Goal: Find specific page/section: Find specific page/section

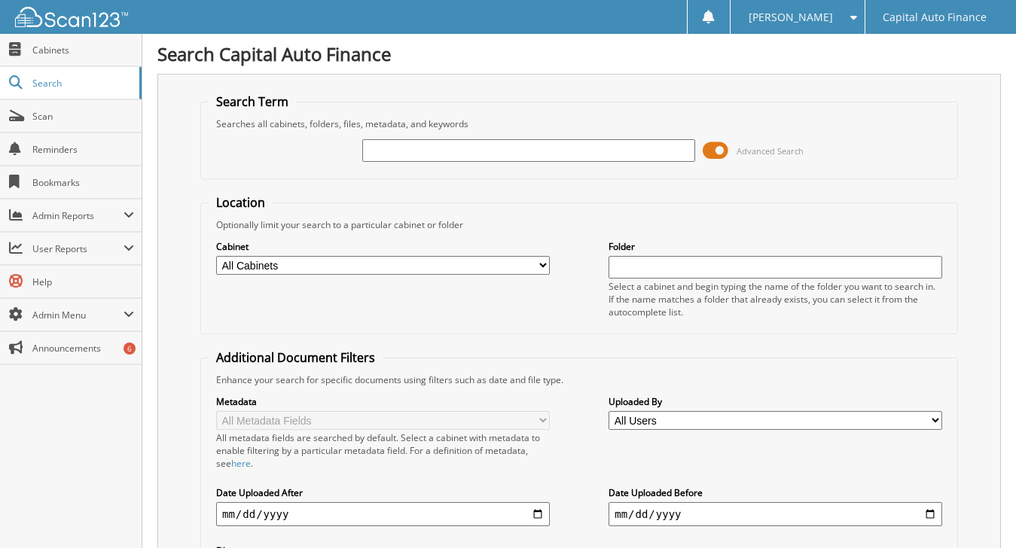
click at [445, 153] on input "text" at bounding box center [529, 150] width 334 height 23
type input "18397162"
click at [709, 146] on span at bounding box center [716, 150] width 26 height 23
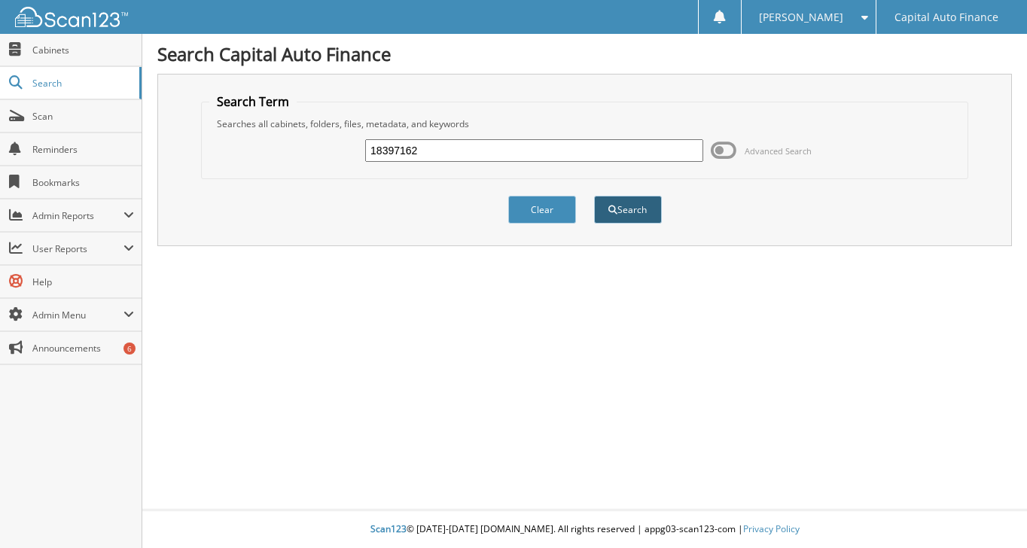
click at [631, 206] on button "Search" at bounding box center [628, 210] width 68 height 28
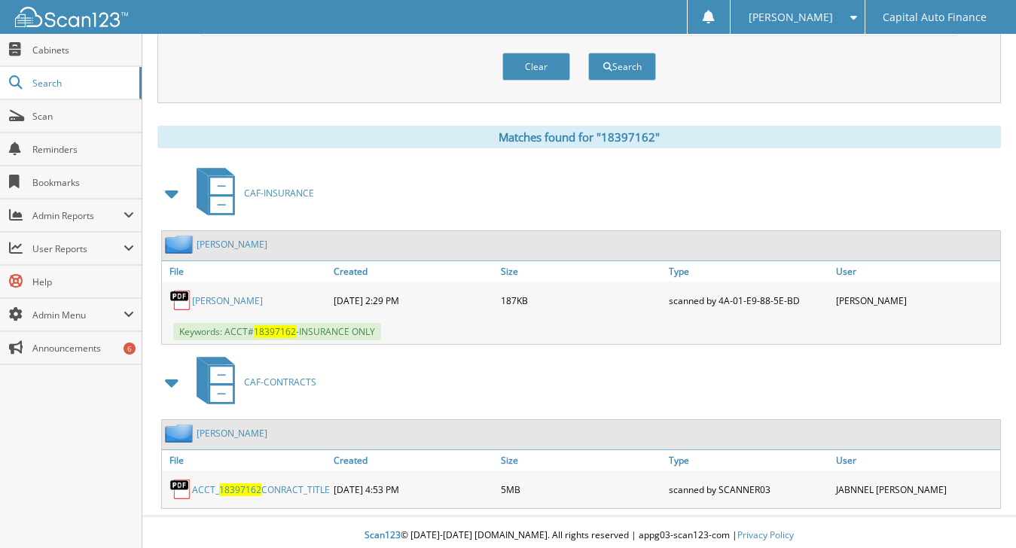
scroll to position [570, 0]
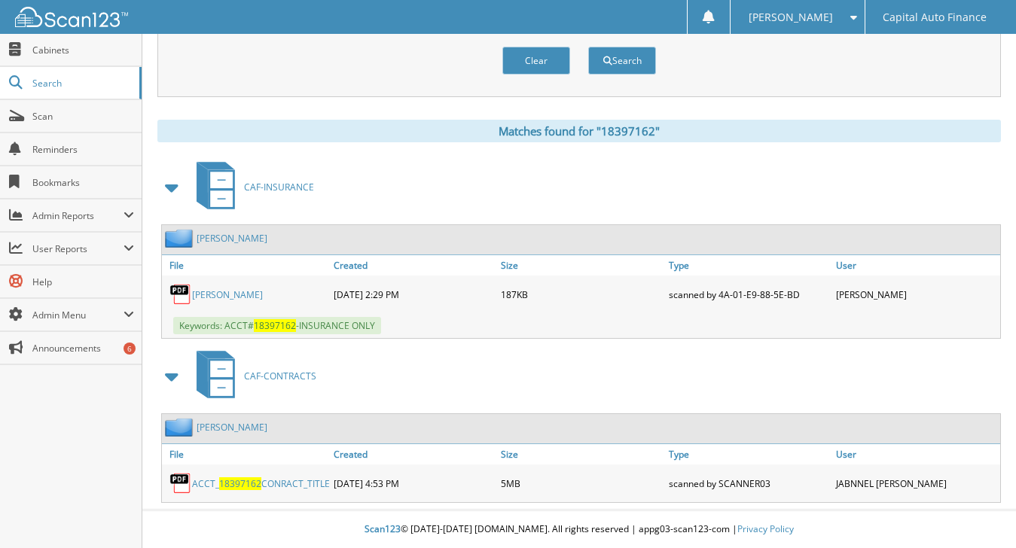
click at [233, 288] on link "[PERSON_NAME]" at bounding box center [227, 294] width 71 height 13
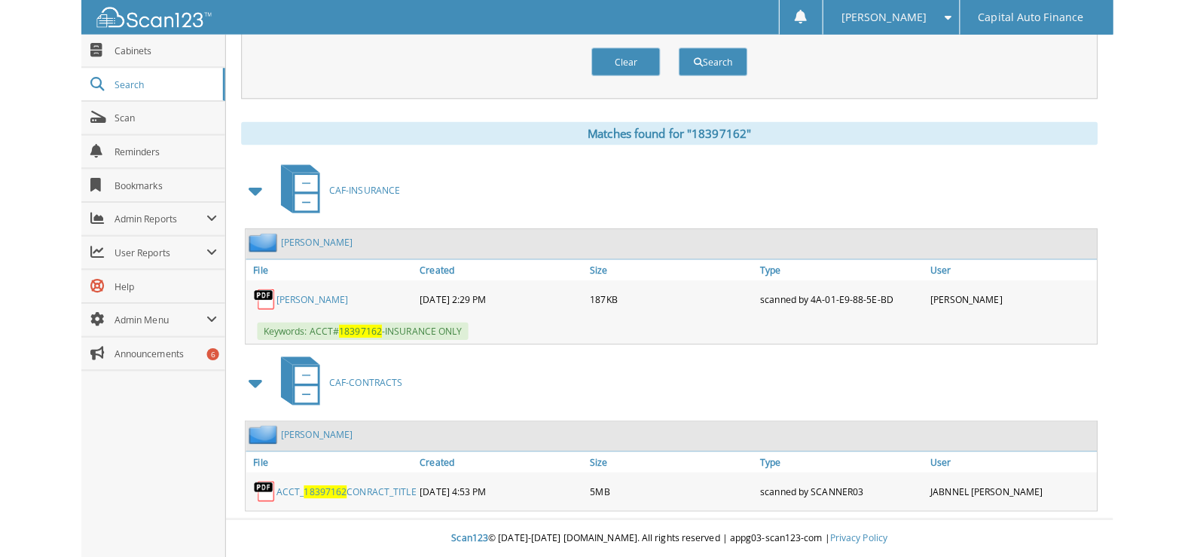
scroll to position [533, 0]
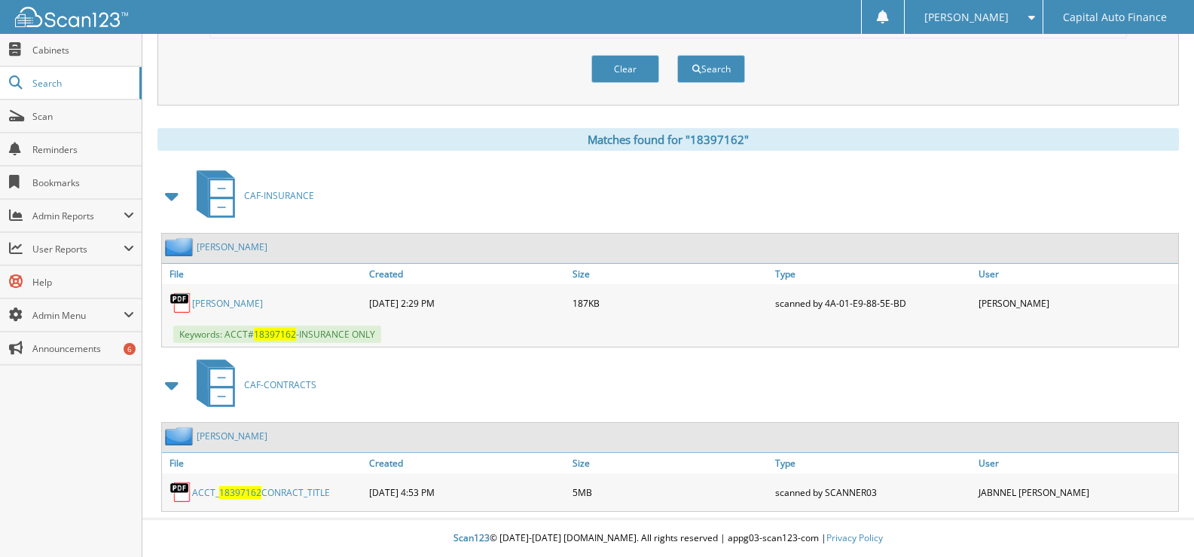
click at [278, 496] on link "ACCT_ 18397162 CONRACT_TITLE" at bounding box center [261, 492] width 138 height 13
